Goal: Information Seeking & Learning: Learn about a topic

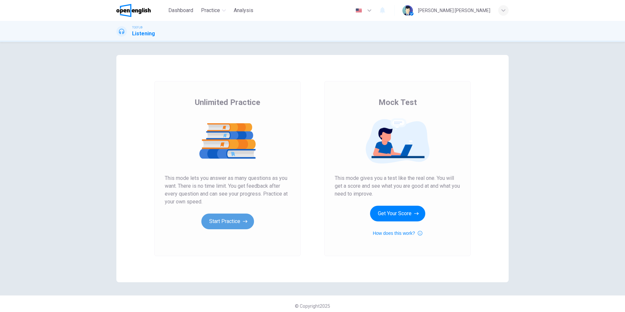
click at [230, 226] on button "Start Practice" at bounding box center [227, 222] width 53 height 16
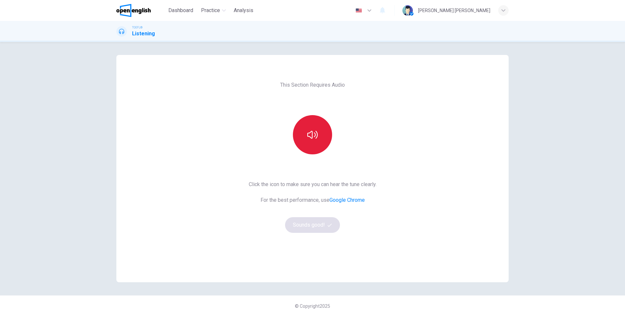
click at [319, 140] on button "button" at bounding box center [312, 134] width 39 height 39
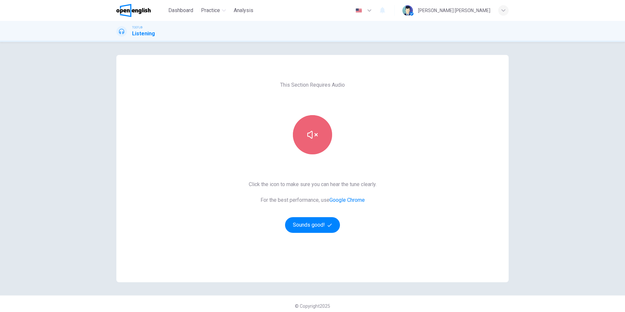
click at [312, 135] on icon "button" at bounding box center [312, 134] width 10 height 10
click at [311, 223] on button "Sounds good!" at bounding box center [312, 225] width 55 height 16
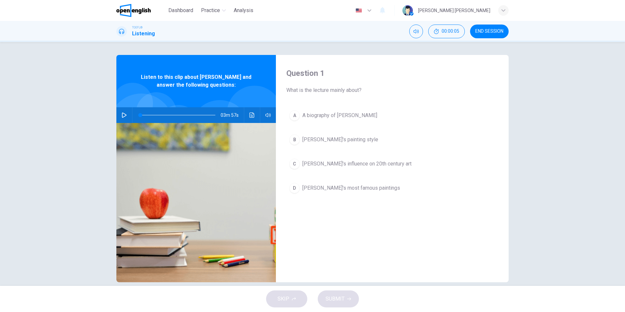
click at [122, 115] on icon "button" at bounding box center [124, 114] width 5 height 5
type input "*"
type input "***"
click at [269, 128] on span at bounding box center [261, 128] width 14 height 1
click at [311, 237] on div "Question 1 What is the lecture mainly about? A A biography of [PERSON_NAME] B […" at bounding box center [392, 168] width 233 height 227
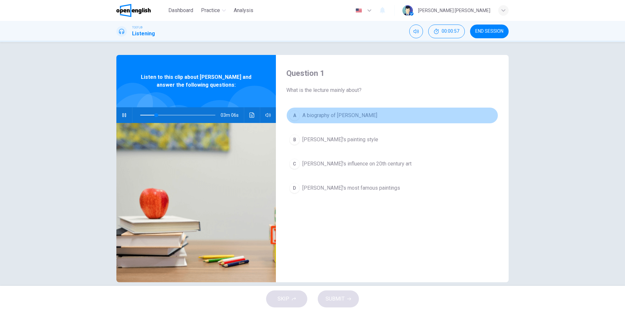
click at [295, 114] on div "A" at bounding box center [294, 115] width 10 height 10
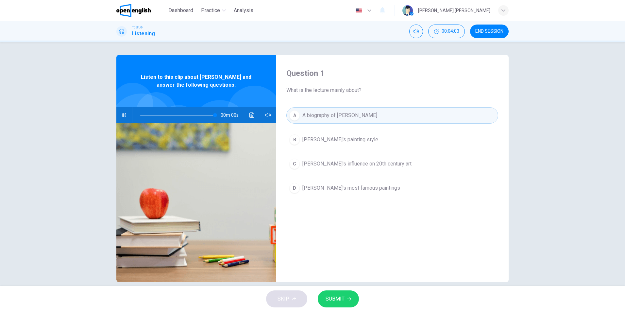
type input "*"
click at [343, 296] on span "SUBMIT" at bounding box center [335, 298] width 19 height 9
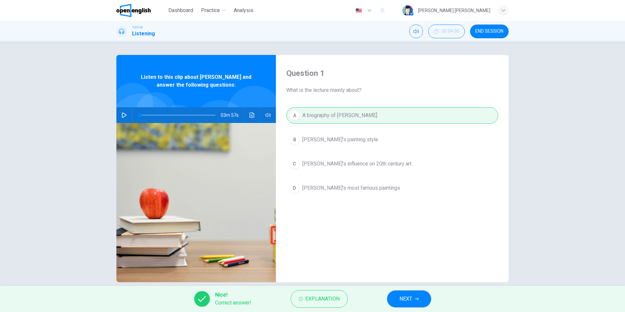
click at [410, 298] on span "NEXT" at bounding box center [406, 298] width 13 height 9
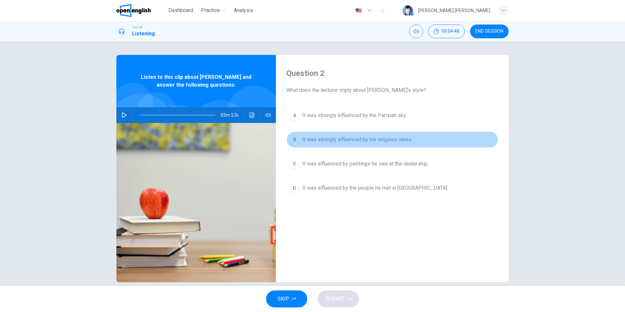
click at [326, 139] on span "It was strongly influenced by his religious ideas" at bounding box center [356, 140] width 109 height 8
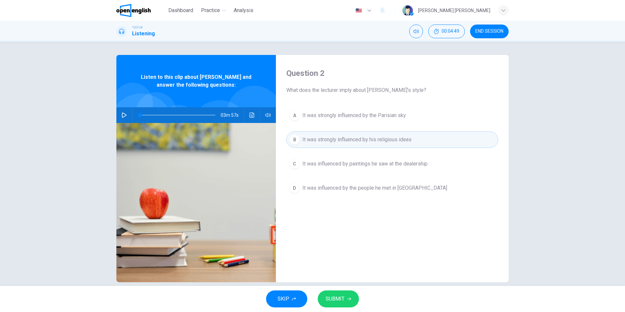
click at [336, 301] on span "SUBMIT" at bounding box center [335, 298] width 19 height 9
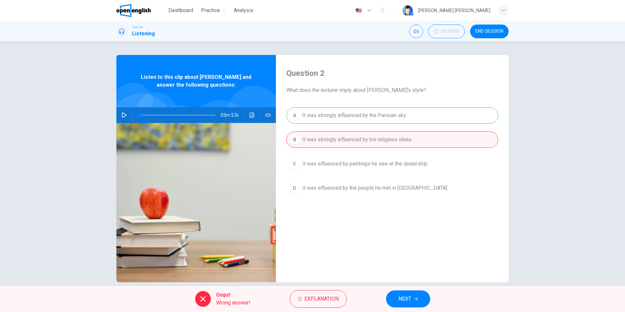
scroll to position [9, 0]
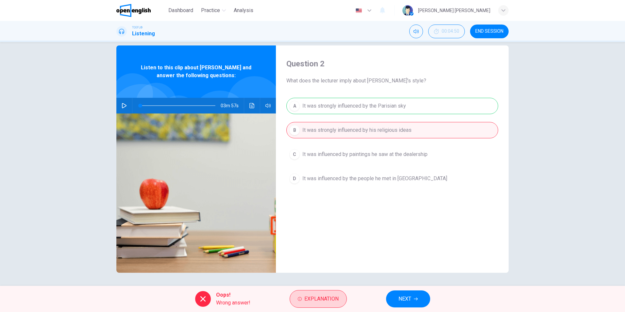
click at [326, 301] on span "Explanation" at bounding box center [321, 298] width 34 height 9
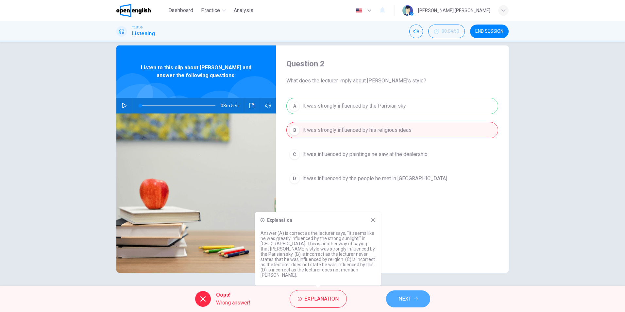
click at [423, 297] on button "NEXT" at bounding box center [408, 298] width 44 height 17
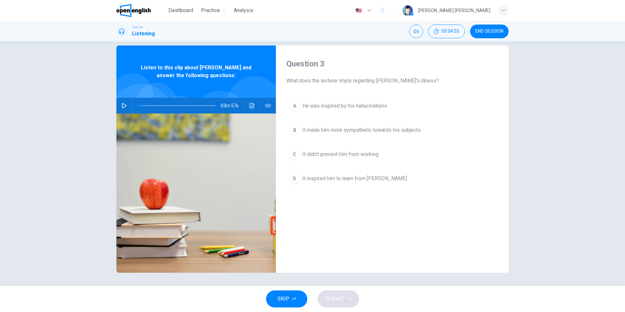
click at [315, 103] on span "He was inspired by his hallucinations" at bounding box center [344, 106] width 85 height 8
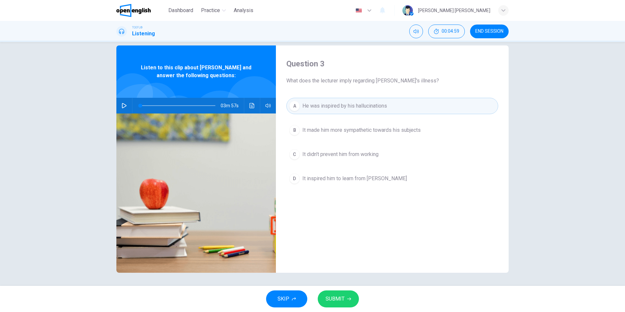
click at [350, 301] on button "SUBMIT" at bounding box center [338, 298] width 41 height 17
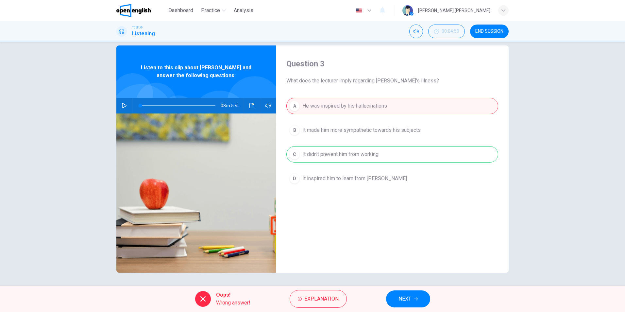
click at [405, 299] on span "NEXT" at bounding box center [405, 298] width 13 height 9
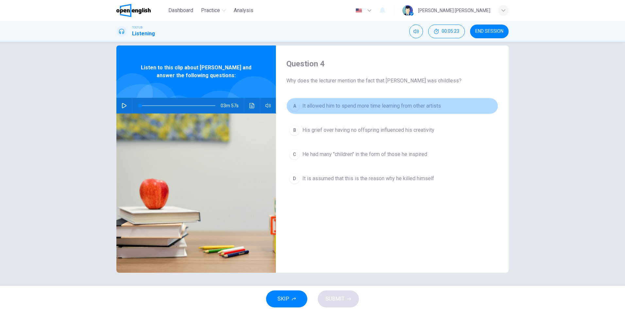
click at [334, 102] on span "It allowed him to spend more time learning from other artists" at bounding box center [371, 106] width 139 height 8
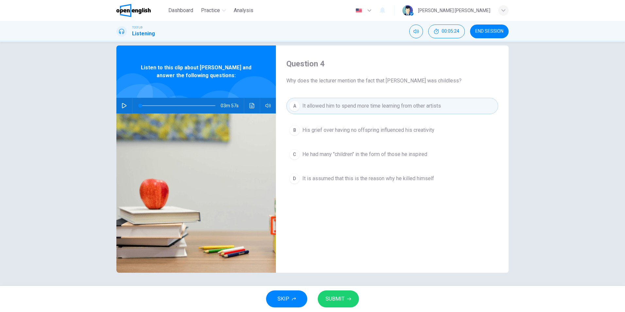
click at [337, 297] on span "SUBMIT" at bounding box center [335, 298] width 19 height 9
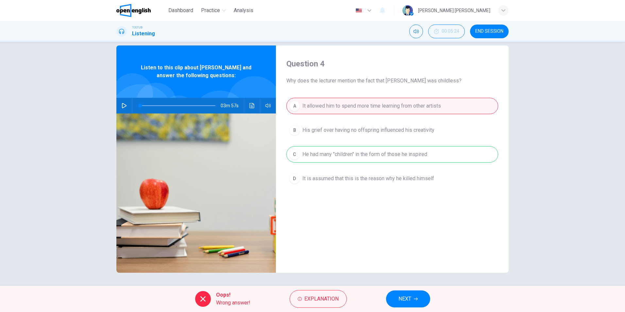
click at [418, 301] on button "NEXT" at bounding box center [408, 298] width 44 height 17
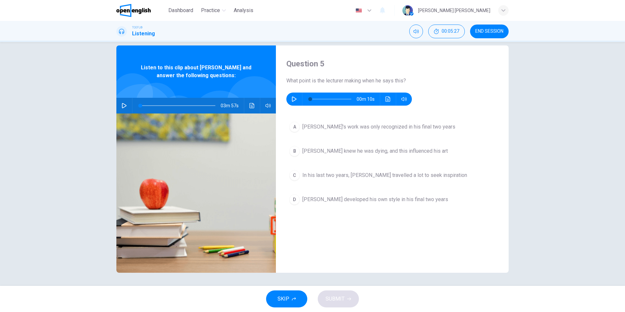
click at [292, 98] on icon "button" at bounding box center [294, 98] width 5 height 5
click at [292, 100] on icon "button" at bounding box center [294, 98] width 5 height 5
type input "*"
click at [380, 128] on span "[PERSON_NAME]'s work was only recognized in his final two years" at bounding box center [378, 127] width 153 height 8
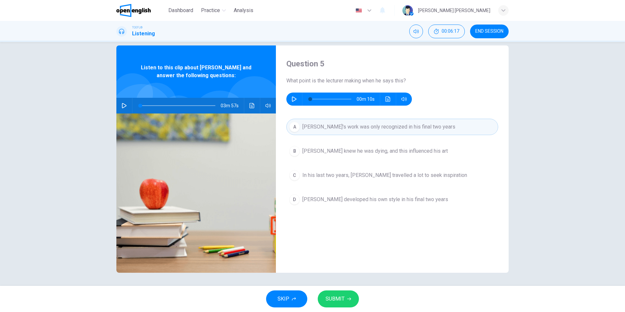
click at [343, 308] on div "SKIP SUBMIT" at bounding box center [312, 299] width 625 height 26
click at [341, 302] on span "SUBMIT" at bounding box center [335, 298] width 19 height 9
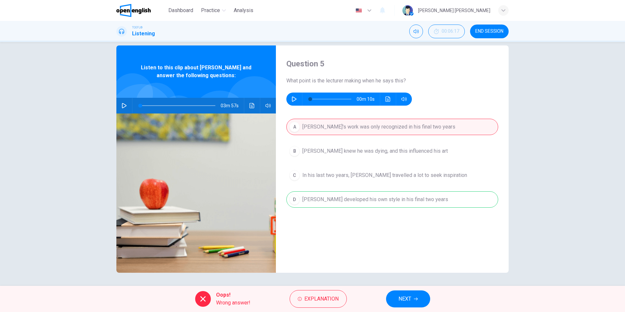
click at [400, 303] on span "NEXT" at bounding box center [405, 298] width 13 height 9
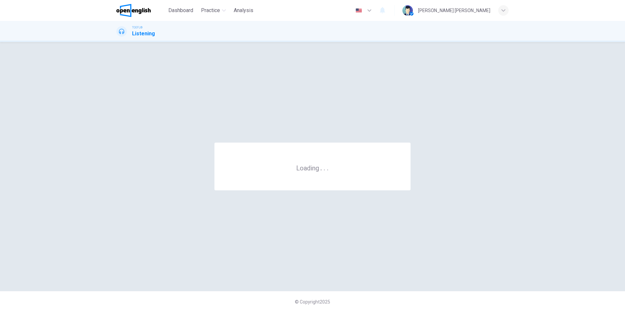
scroll to position [0, 0]
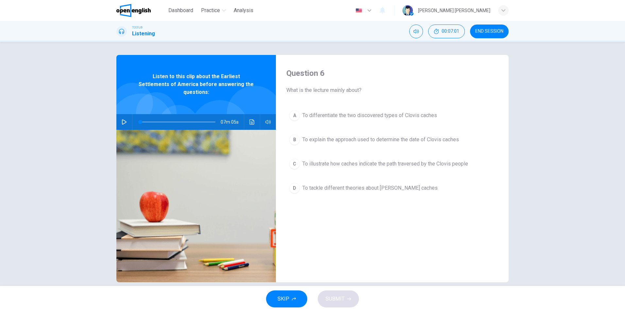
click at [375, 166] on span "To illustrate how caches indicate the path traversed by the Clovis people" at bounding box center [385, 164] width 166 height 8
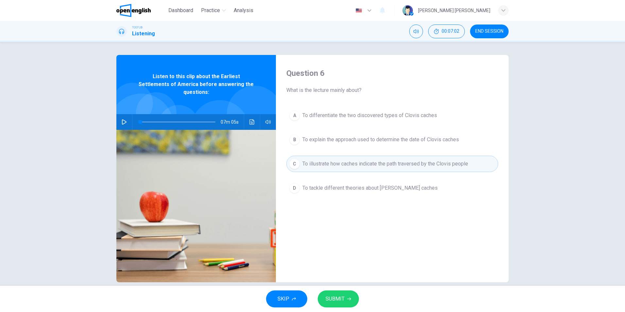
click at [350, 295] on button "SUBMIT" at bounding box center [338, 298] width 41 height 17
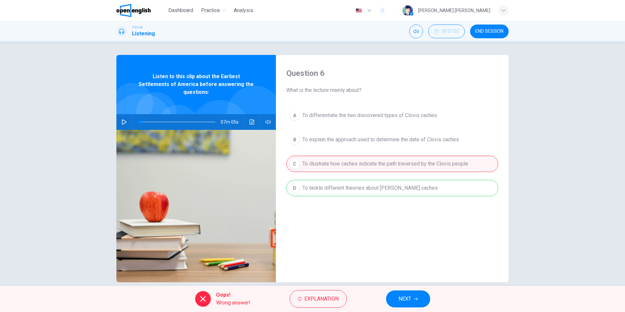
click at [408, 289] on div "Oops! Wrong answer! Explanation NEXT" at bounding box center [312, 299] width 625 height 26
click at [409, 295] on span "NEXT" at bounding box center [405, 298] width 13 height 9
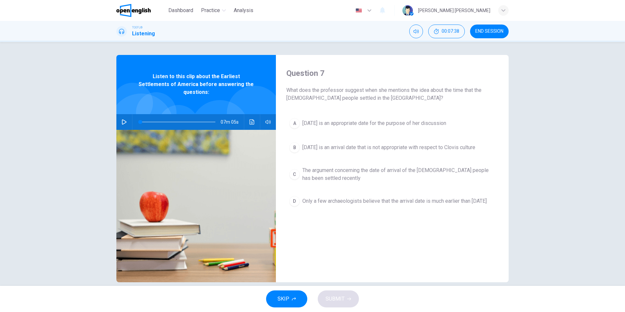
click at [394, 156] on button "B [DATE] is an arrival date that is not appropriate with respect to Clovis cult…" at bounding box center [392, 147] width 212 height 16
